Goal: Use online tool/utility: Utilize a website feature to perform a specific function

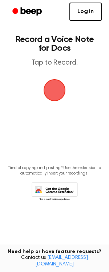
click at [57, 87] on span "button" at bounding box center [55, 90] width 24 height 24
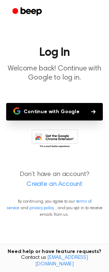
click at [71, 112] on button "Continue with Google" at bounding box center [54, 112] width 97 height 18
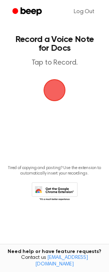
click at [49, 94] on span "button" at bounding box center [55, 90] width 22 height 22
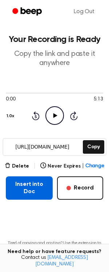
click at [38, 190] on button "Insert into Doc" at bounding box center [29, 187] width 47 height 23
click at [17, 187] on button "Insert into Doc" at bounding box center [29, 187] width 47 height 23
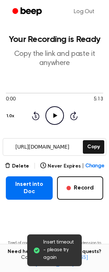
click at [51, 113] on icon "Play Audio" at bounding box center [55, 115] width 19 height 19
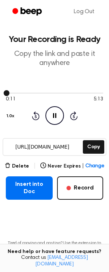
click at [14, 91] on div at bounding box center [55, 93] width 98 height 6
click at [26, 92] on div at bounding box center [55, 93] width 98 height 6
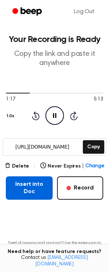
click at [24, 185] on button "Insert into Doc" at bounding box center [29, 187] width 47 height 23
click at [27, 189] on button "Insert into Doc" at bounding box center [29, 187] width 47 height 23
